Goal: Obtain resource: Obtain resource

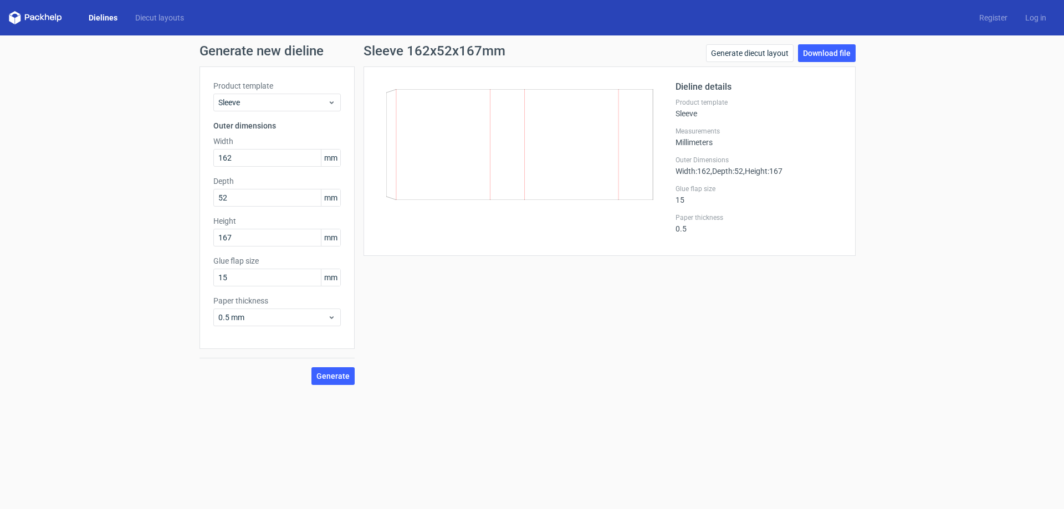
type input "162"
type input "42"
drag, startPoint x: 238, startPoint y: 280, endPoint x: 204, endPoint y: 282, distance: 33.9
click at [204, 282] on div "Product template Sleeve Outer dimensions Width 162 mm Depth 162 mm Height 42 mm…" at bounding box center [277, 208] width 155 height 283
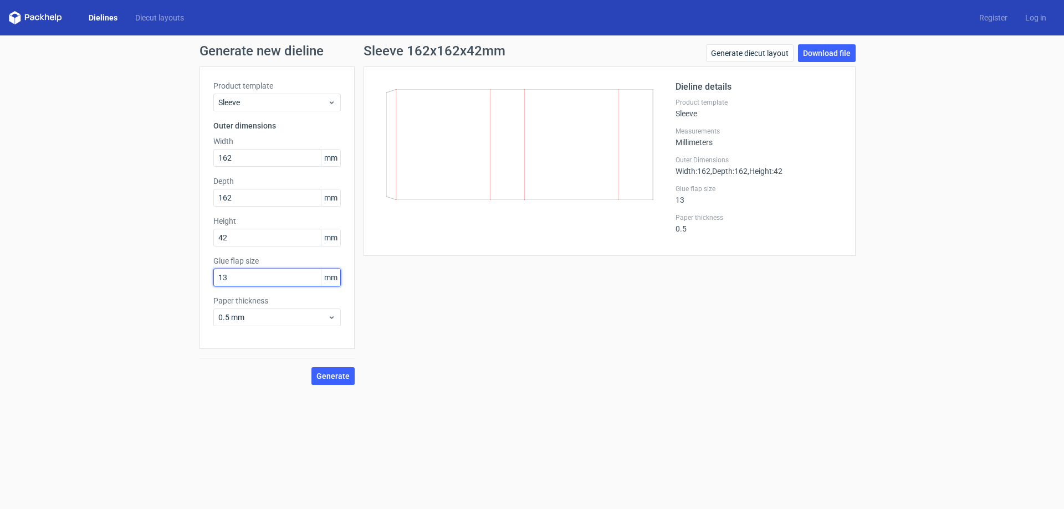
type input "13"
click at [335, 378] on span "Generate" at bounding box center [333, 377] width 33 height 8
drag, startPoint x: 243, startPoint y: 160, endPoint x: 252, endPoint y: 157, distance: 9.5
click at [245, 160] on input "162" at bounding box center [277, 158] width 128 height 18
drag, startPoint x: 252, startPoint y: 157, endPoint x: 151, endPoint y: 157, distance: 100.9
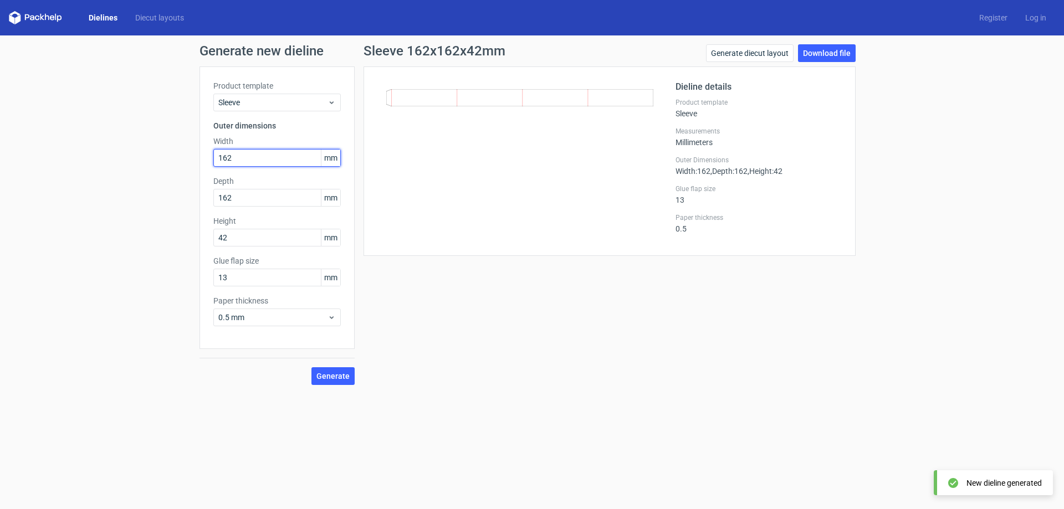
click at [157, 156] on div "Generate new dieline Product template Sleeve Outer dimensions Width 162 mm Dept…" at bounding box center [532, 214] width 1064 height 359
type input "42"
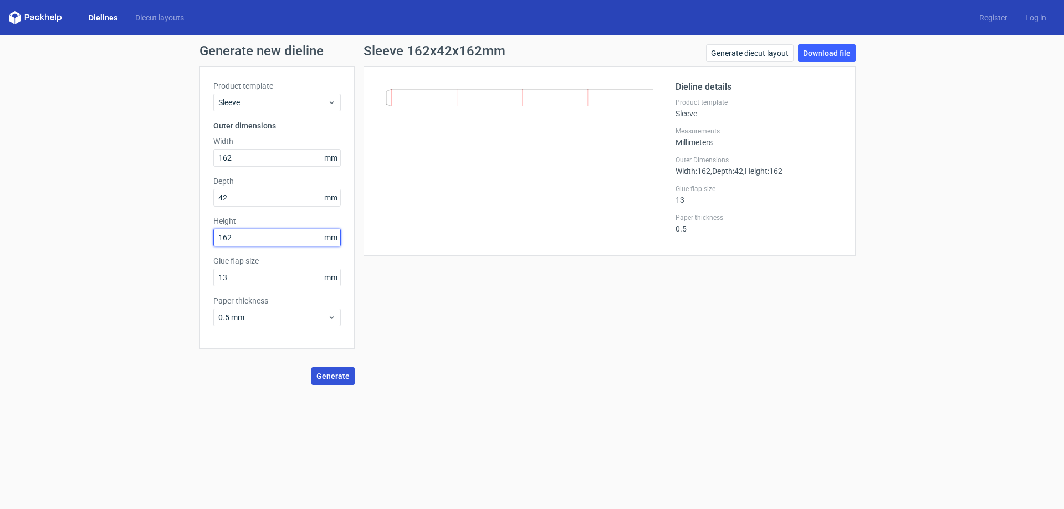
type input "162"
click at [331, 376] on span "Generate" at bounding box center [333, 377] width 33 height 8
click at [822, 50] on link "Download file" at bounding box center [827, 53] width 58 height 18
click at [471, 274] on div "Sleeve 162x42x162mm Generate diecut layout Download file Dieline details Produc…" at bounding box center [610, 214] width 510 height 341
click at [344, 381] on button "Generate" at bounding box center [333, 377] width 43 height 18
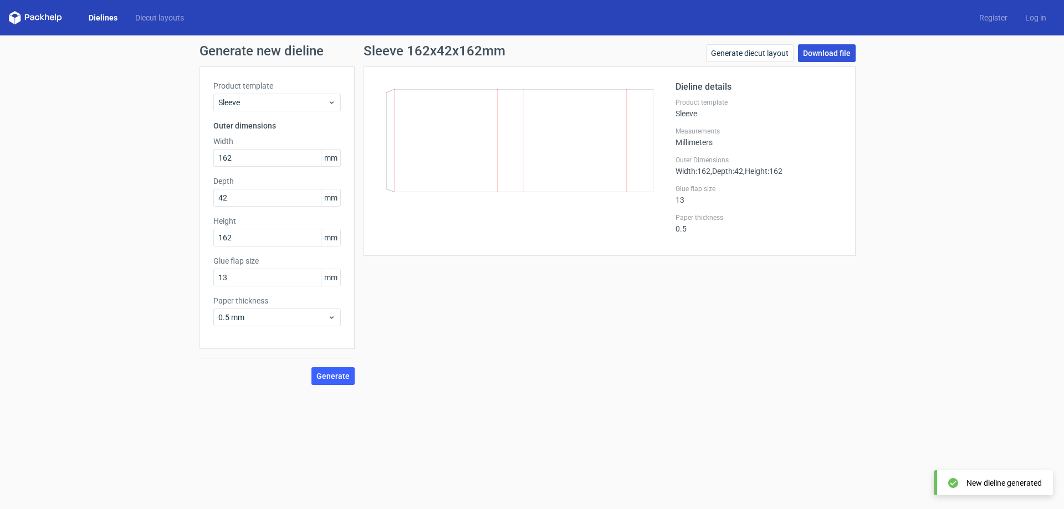
click at [825, 53] on link "Download file" at bounding box center [827, 53] width 58 height 18
click at [730, 54] on link "Generate diecut layout" at bounding box center [750, 53] width 88 height 18
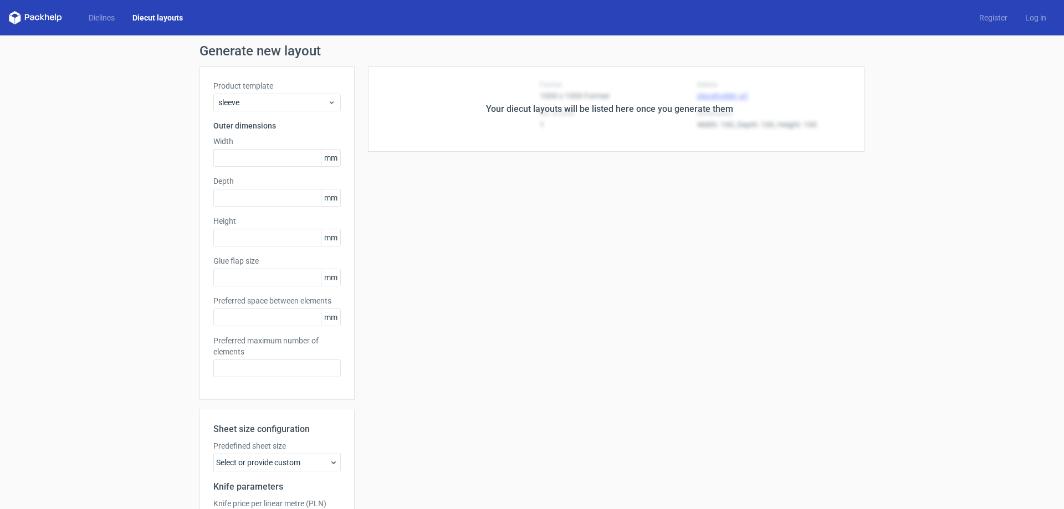
type input "162"
type input "42"
type input "162"
type input "13"
type input "5"
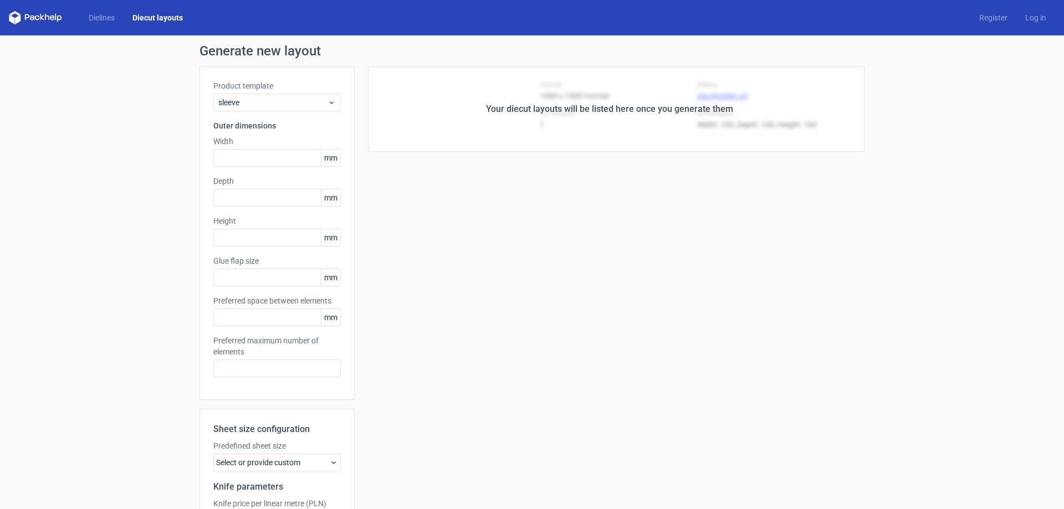
type input "48"
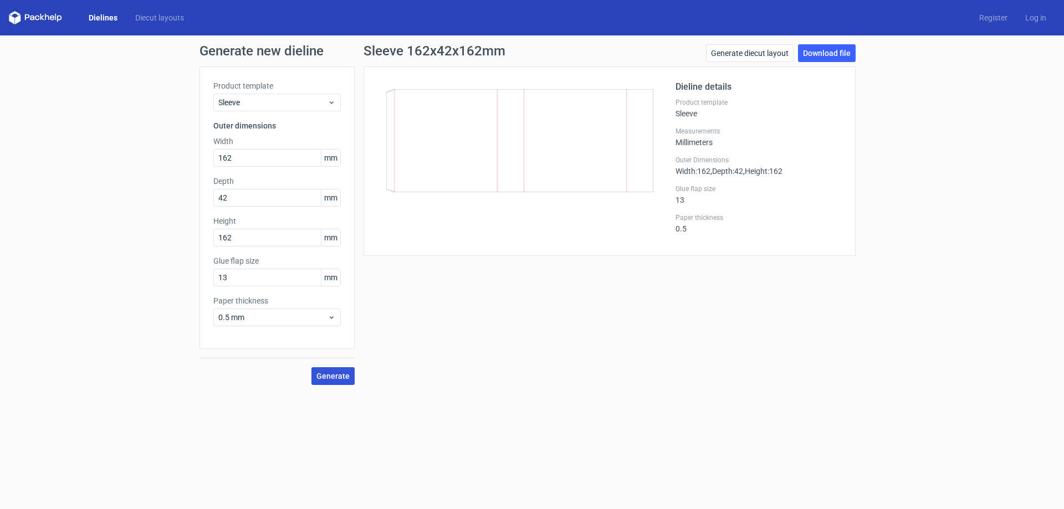
click at [323, 376] on span "Generate" at bounding box center [333, 377] width 33 height 8
click at [822, 48] on link "Download file" at bounding box center [827, 53] width 58 height 18
click at [521, 279] on div "Sleeve 162x42x162mm Generate diecut layout Download file Dieline details Produc…" at bounding box center [610, 214] width 510 height 341
click at [100, 16] on link "Dielines" at bounding box center [103, 17] width 47 height 11
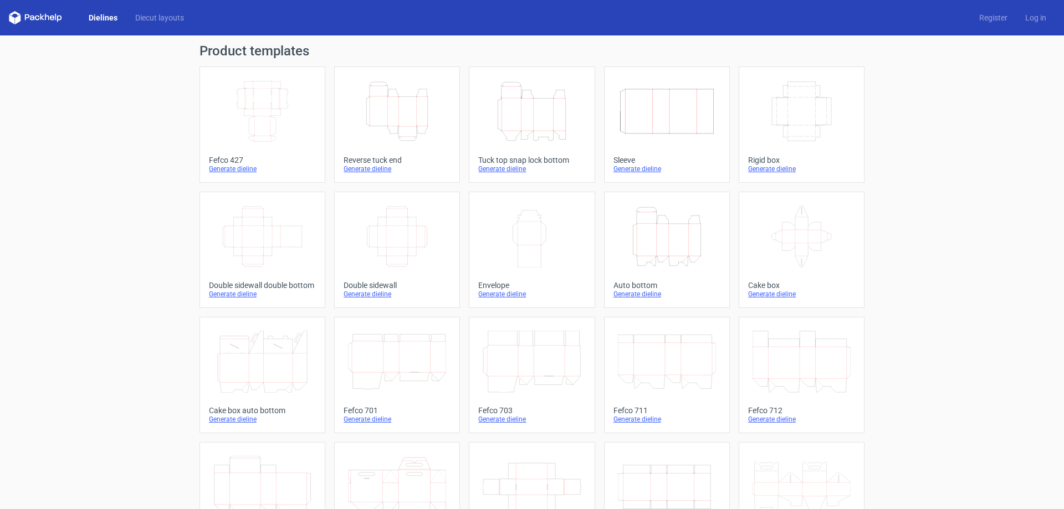
click at [100, 16] on link "Dielines" at bounding box center [103, 17] width 47 height 11
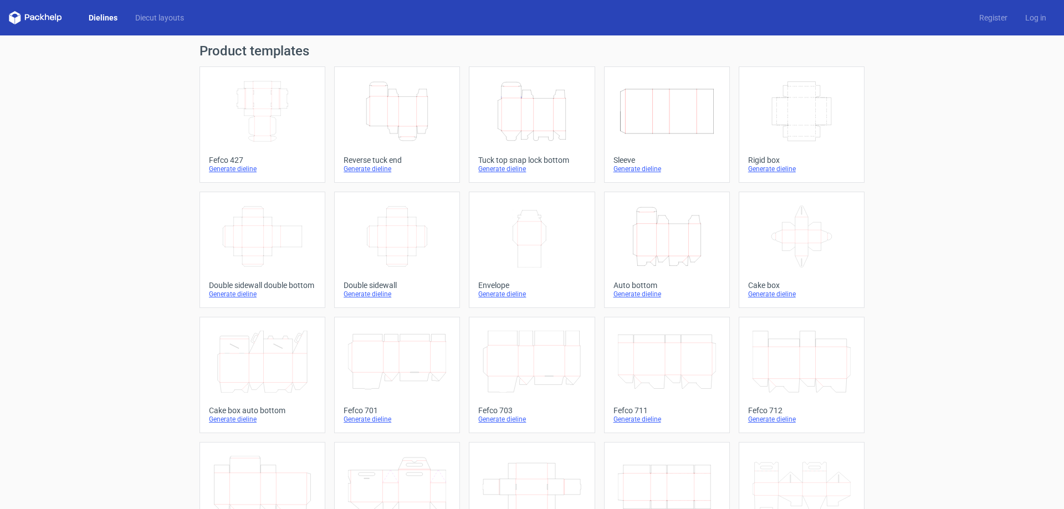
click at [100, 16] on link "Dielines" at bounding box center [103, 17] width 47 height 11
click at [667, 111] on icon "Width Depth Height" at bounding box center [667, 111] width 98 height 62
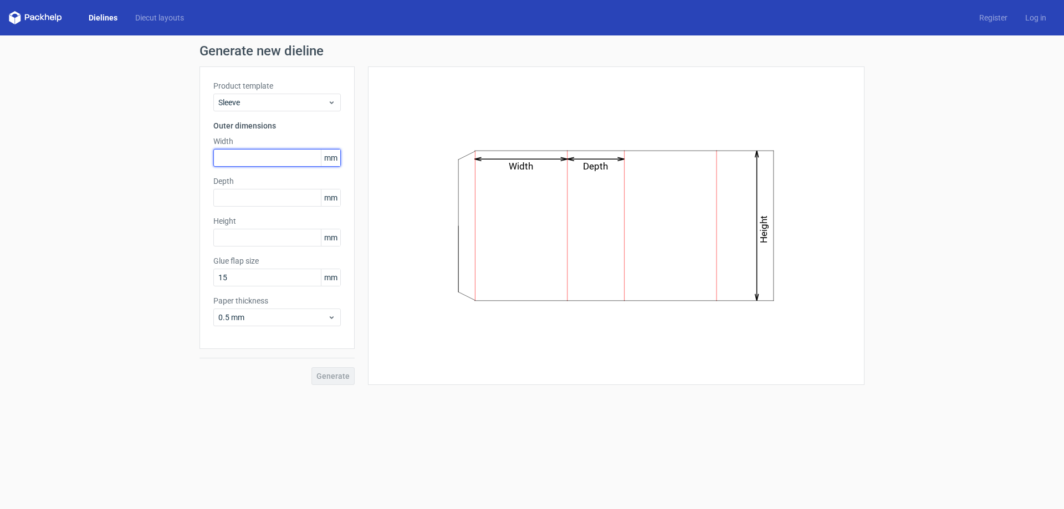
click at [233, 161] on input "text" at bounding box center [277, 158] width 128 height 18
type input "162"
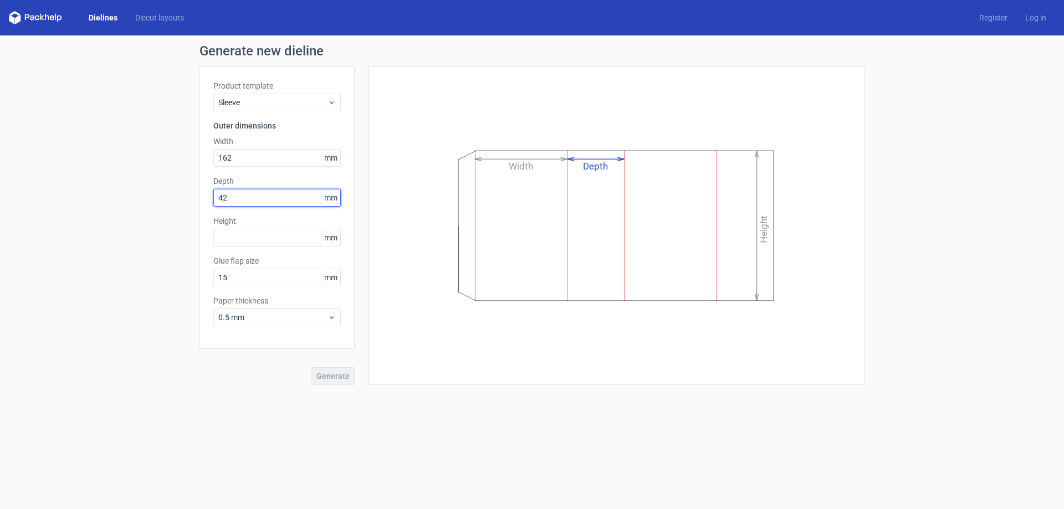
type input "42"
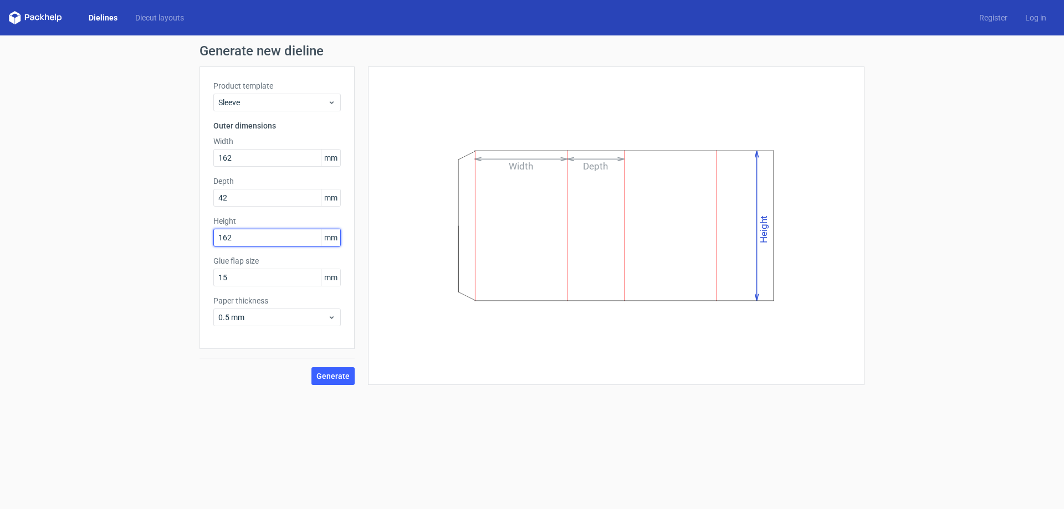
type input "162"
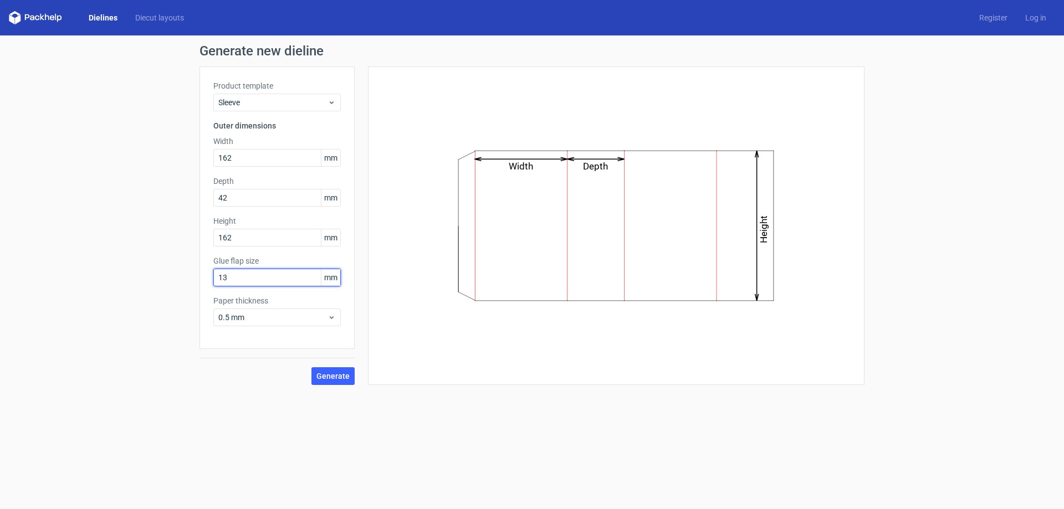
type input "13"
click at [332, 378] on span "Generate" at bounding box center [333, 377] width 33 height 8
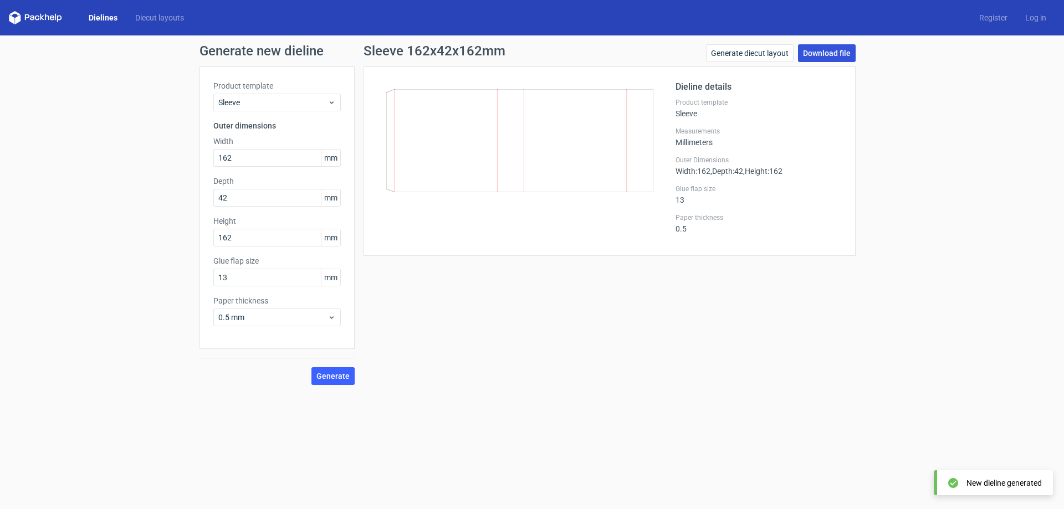
click at [822, 54] on link "Download file" at bounding box center [827, 53] width 58 height 18
drag, startPoint x: 520, startPoint y: 292, endPoint x: 524, endPoint y: 279, distance: 12.8
click at [522, 284] on div "Sleeve 162x42x162mm Generate diecut layout Download file Dieline details Produc…" at bounding box center [610, 214] width 510 height 341
click at [337, 378] on span "Generate" at bounding box center [333, 377] width 33 height 8
click at [108, 17] on link "Dielines" at bounding box center [103, 17] width 47 height 11
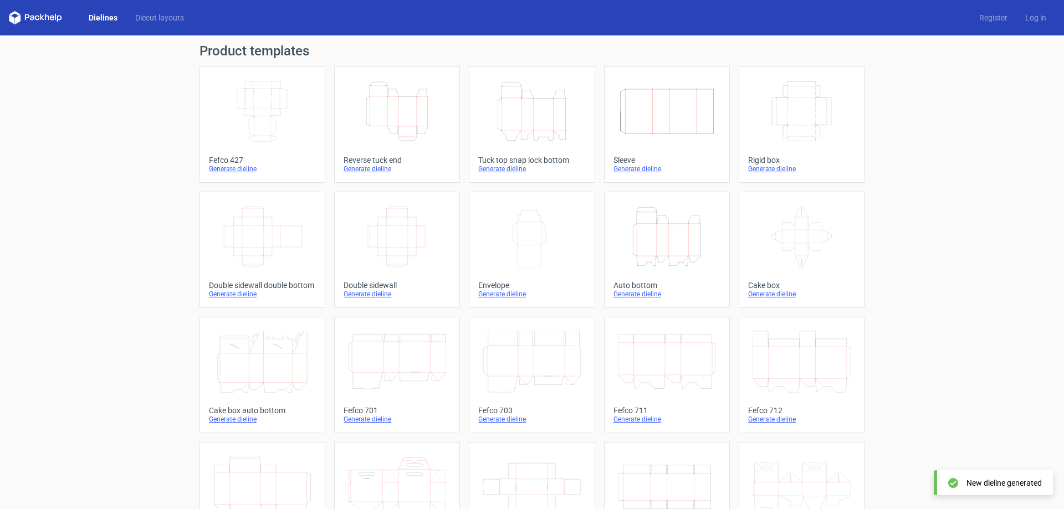
click at [108, 17] on link "Dielines" at bounding box center [103, 17] width 47 height 11
